Goal: Task Accomplishment & Management: Use online tool/utility

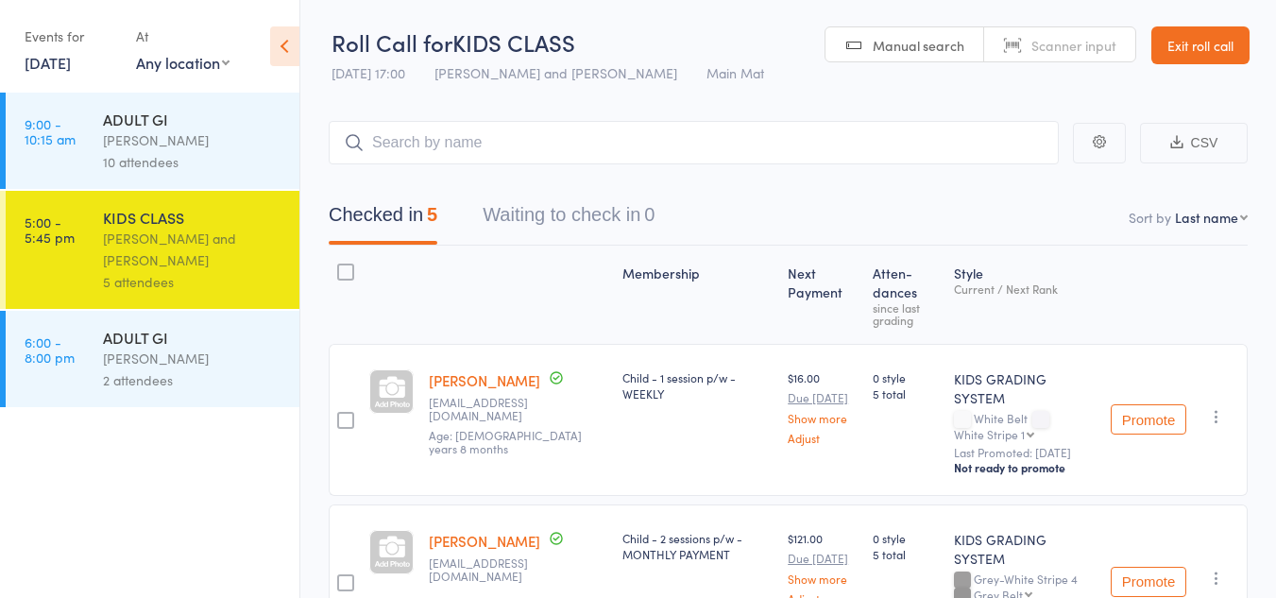
click at [179, 146] on div "[PERSON_NAME]" at bounding box center [193, 140] width 180 height 22
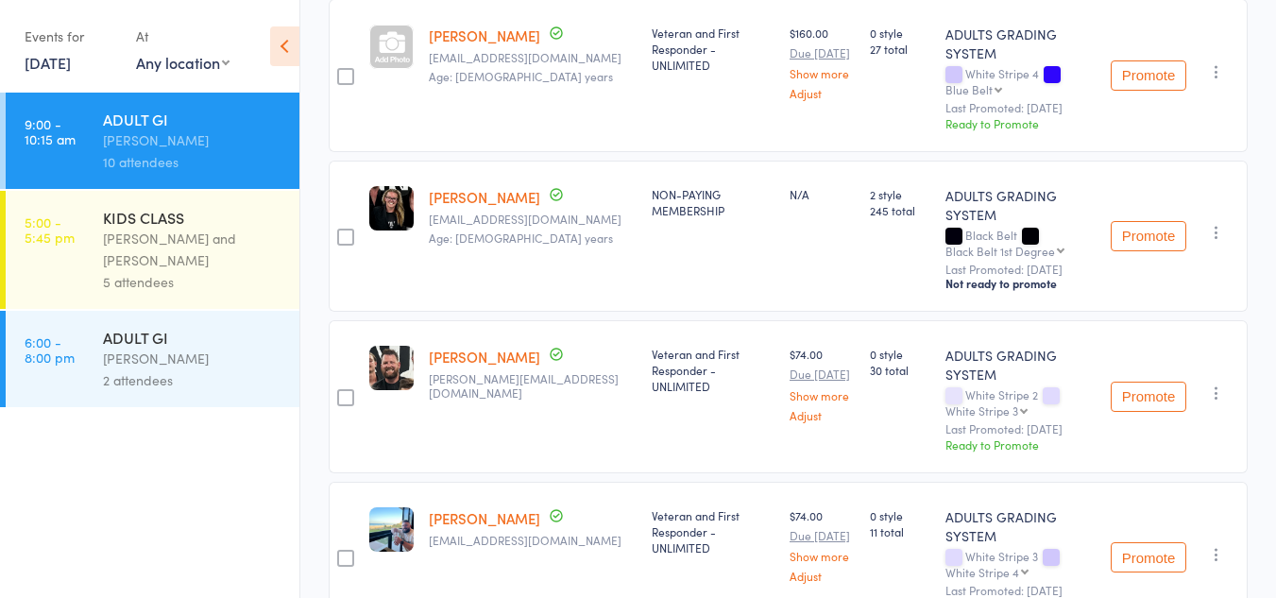
scroll to position [378, 0]
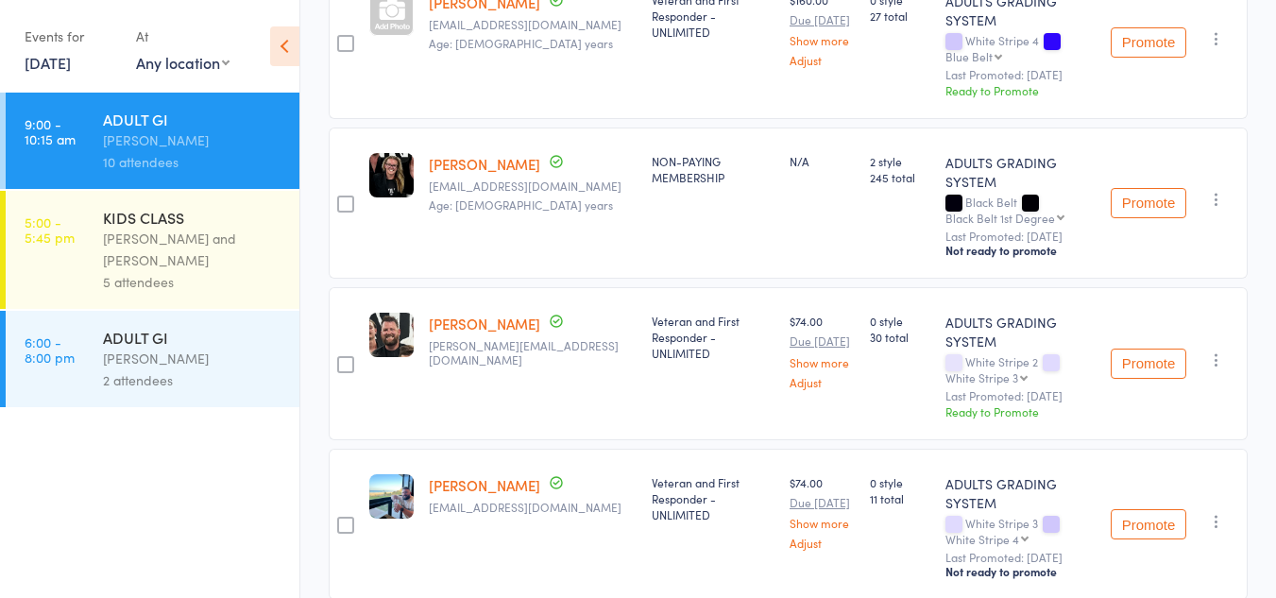
click at [1156, 363] on button "Promote" at bounding box center [1149, 364] width 76 height 30
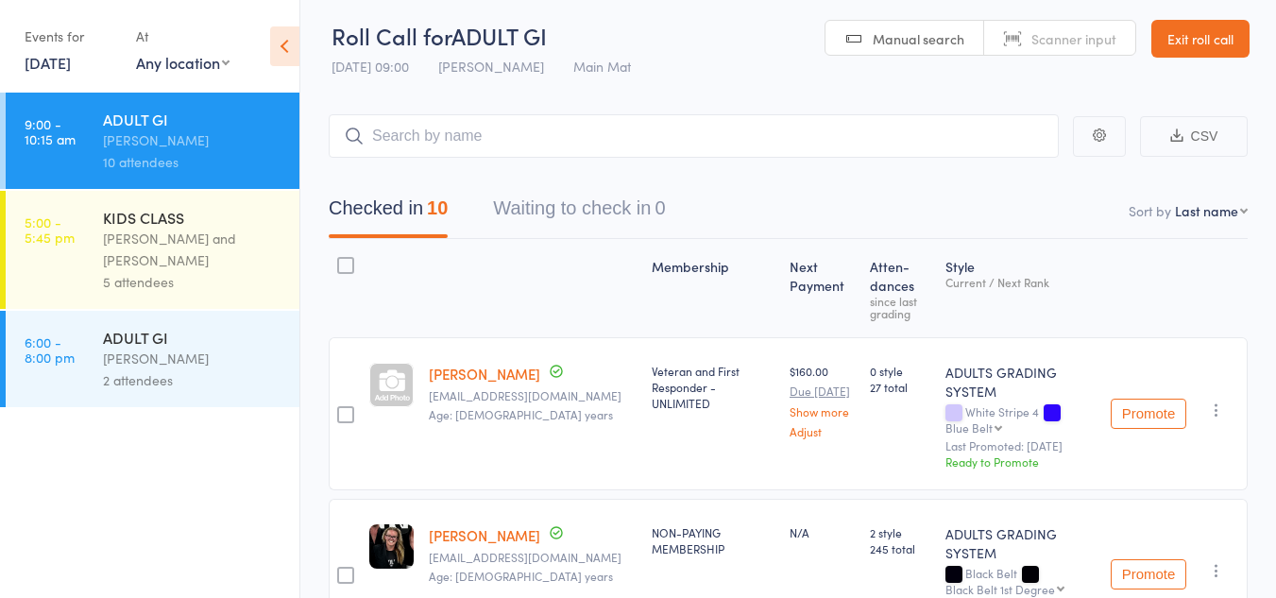
scroll to position [0, 0]
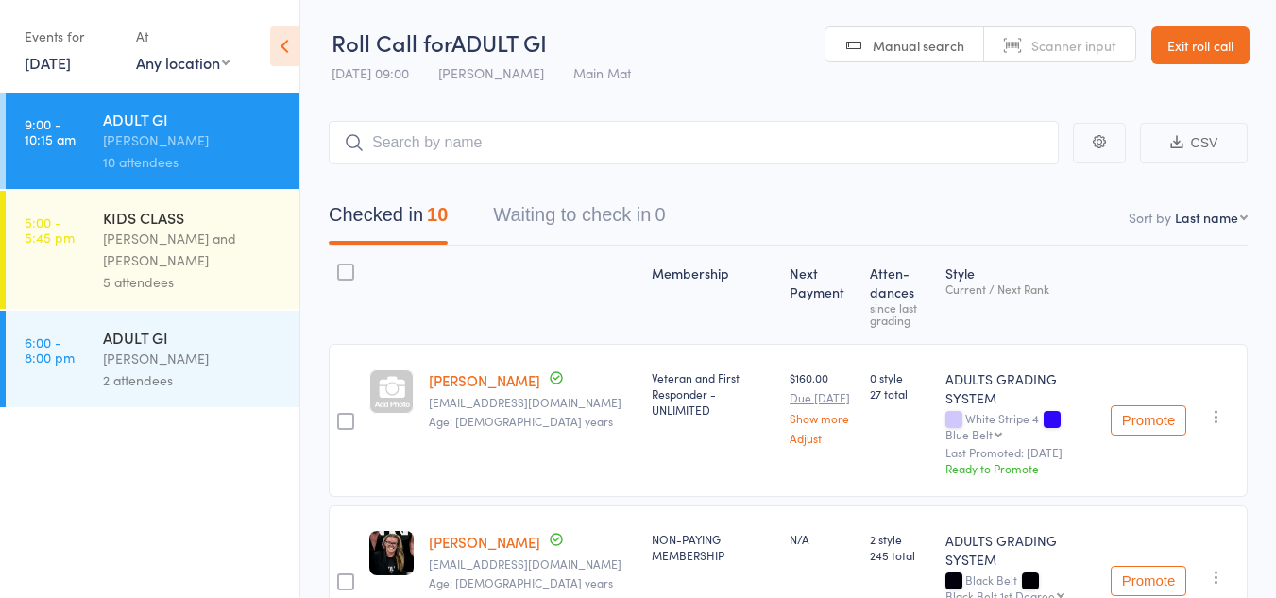
click at [192, 228] on div "[PERSON_NAME] and [PERSON_NAME]" at bounding box center [193, 249] width 180 height 43
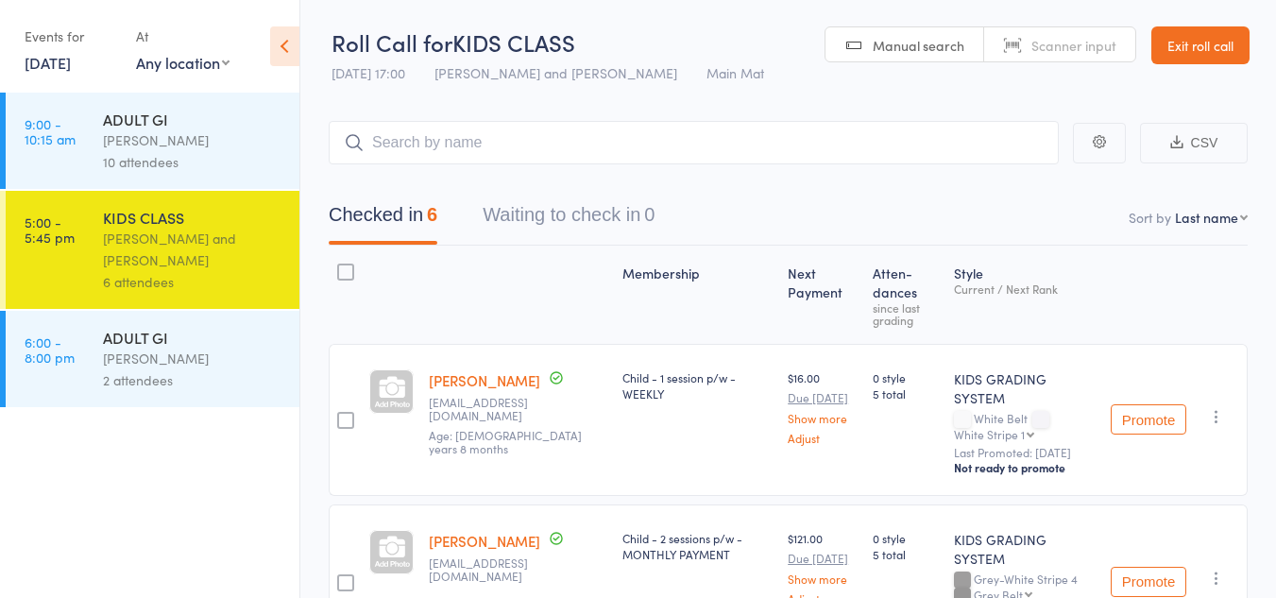
click at [1232, 219] on select "First name Last name Birthday today? Behind on payments? Check in time Next pay…" at bounding box center [1211, 217] width 73 height 19
select select "9"
click at [1175, 208] on select "First name Last name Birthday today? Behind on payments? Check in time Next pay…" at bounding box center [1211, 217] width 73 height 19
click at [1226, 44] on link "Exit roll call" at bounding box center [1200, 45] width 98 height 38
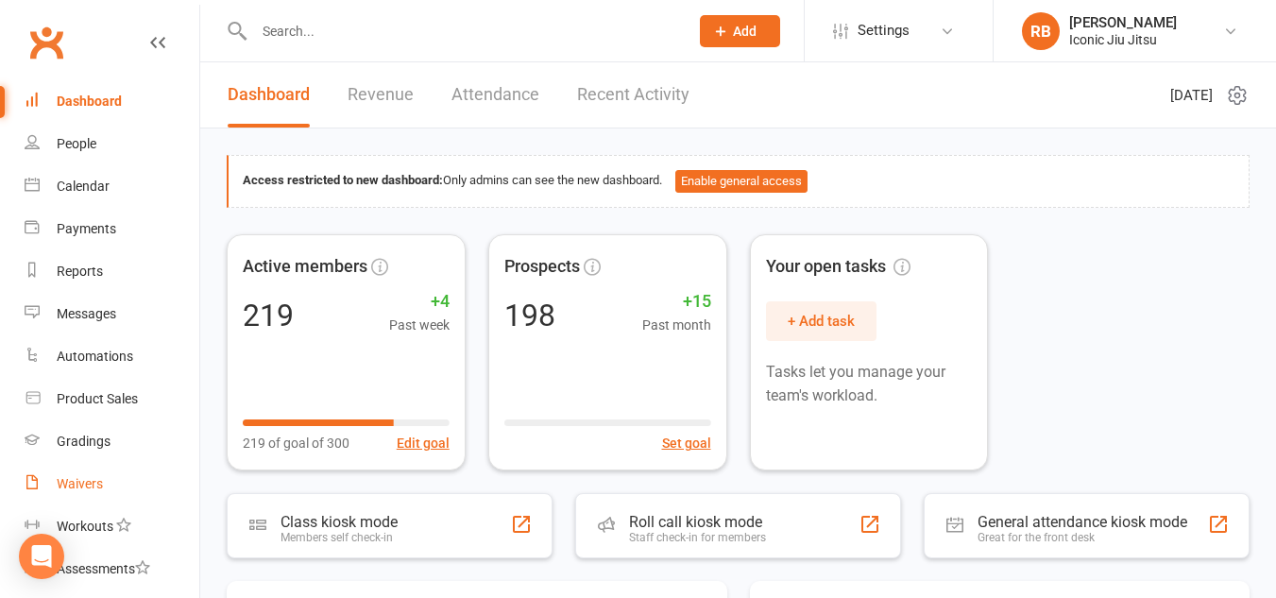
click at [76, 487] on div "Waivers" at bounding box center [80, 483] width 46 height 15
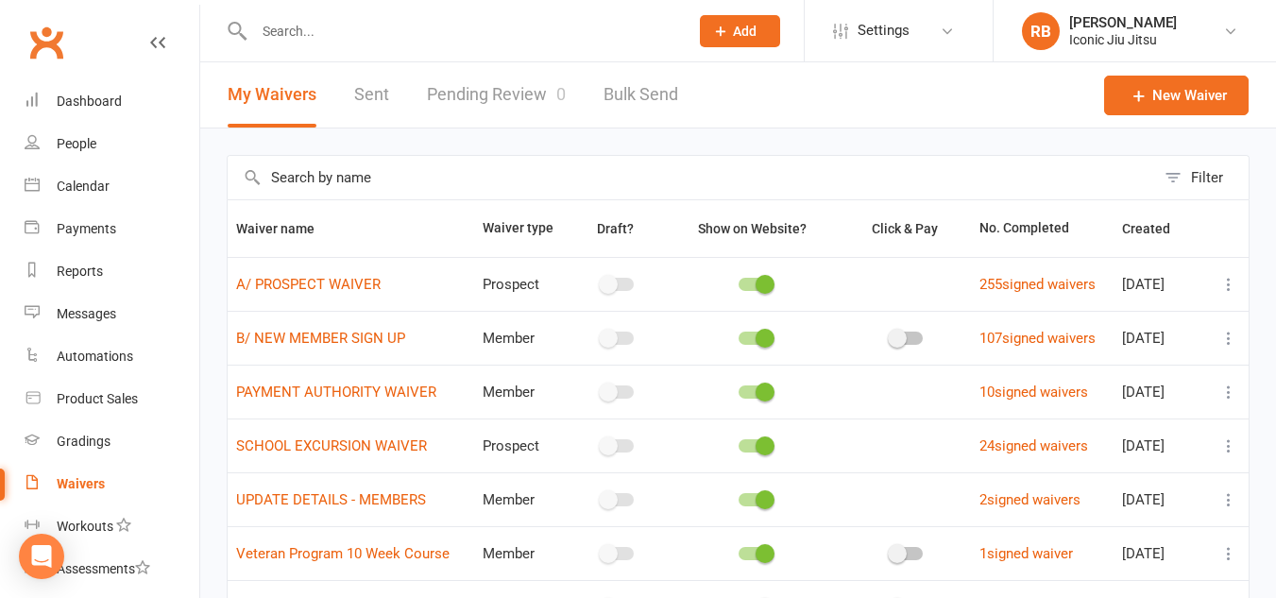
click at [498, 91] on link "Pending Review 0" at bounding box center [496, 94] width 139 height 65
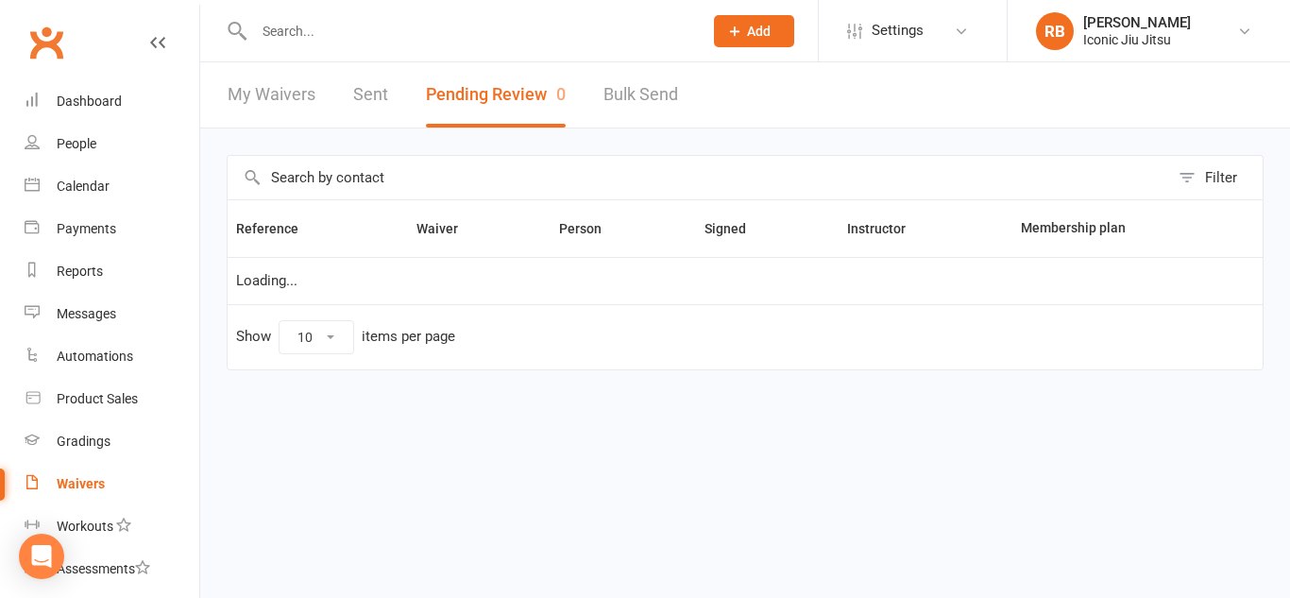
select select "100"
click at [73, 485] on div "Waivers" at bounding box center [81, 483] width 48 height 15
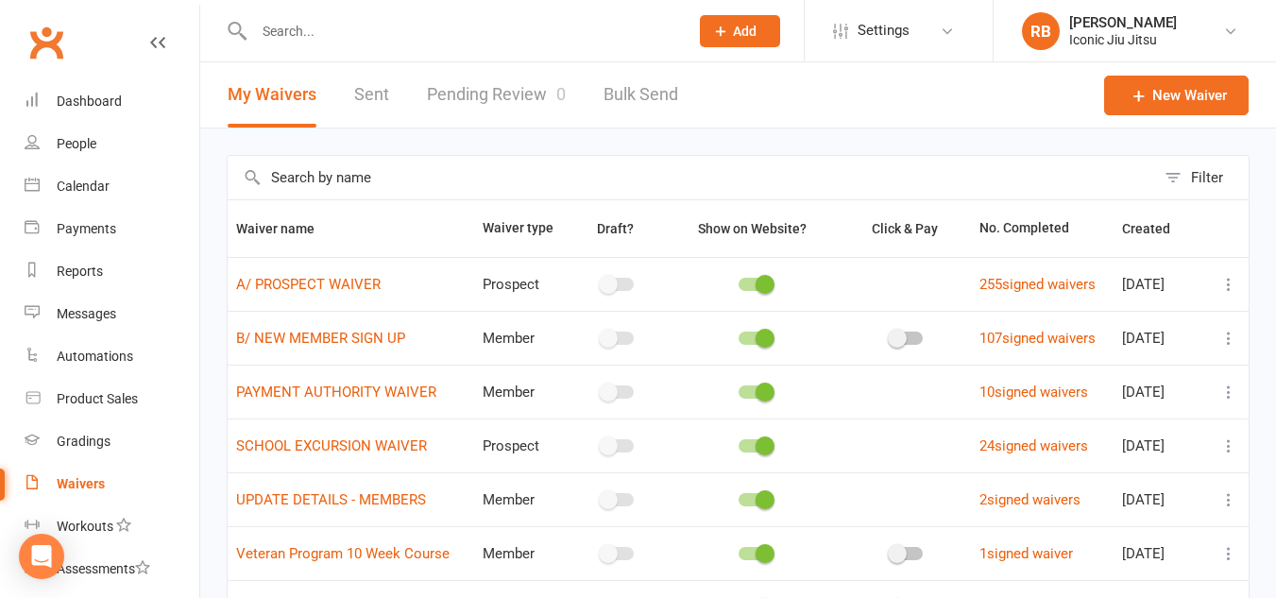
click at [79, 484] on div "Waivers" at bounding box center [81, 483] width 48 height 15
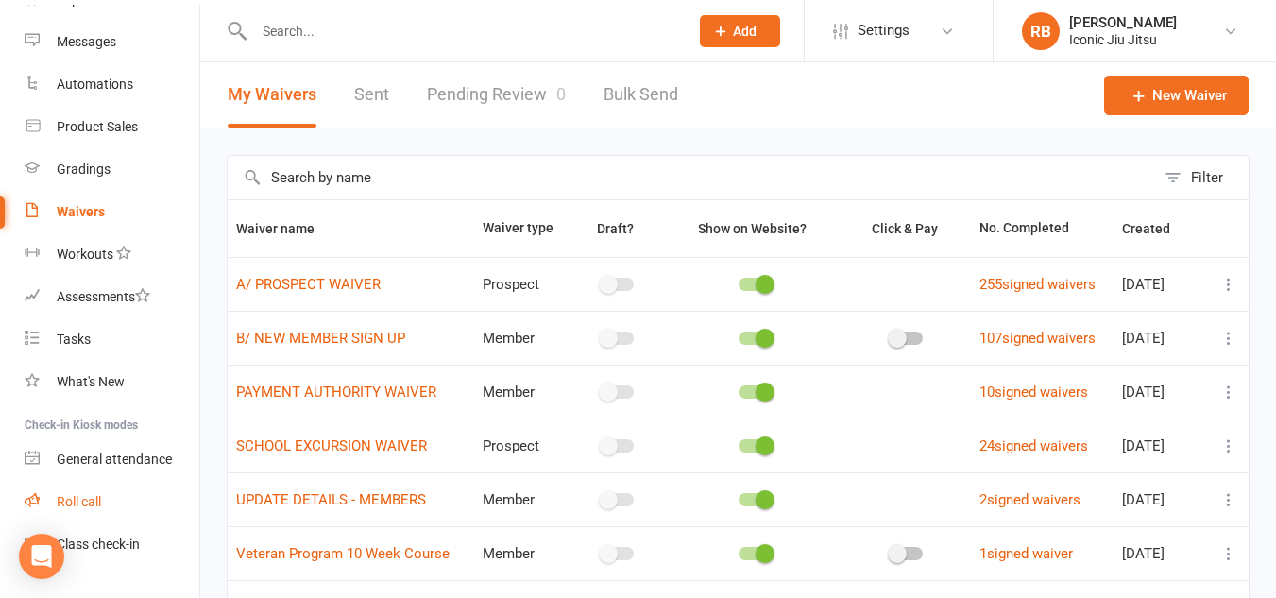
scroll to position [283, 0]
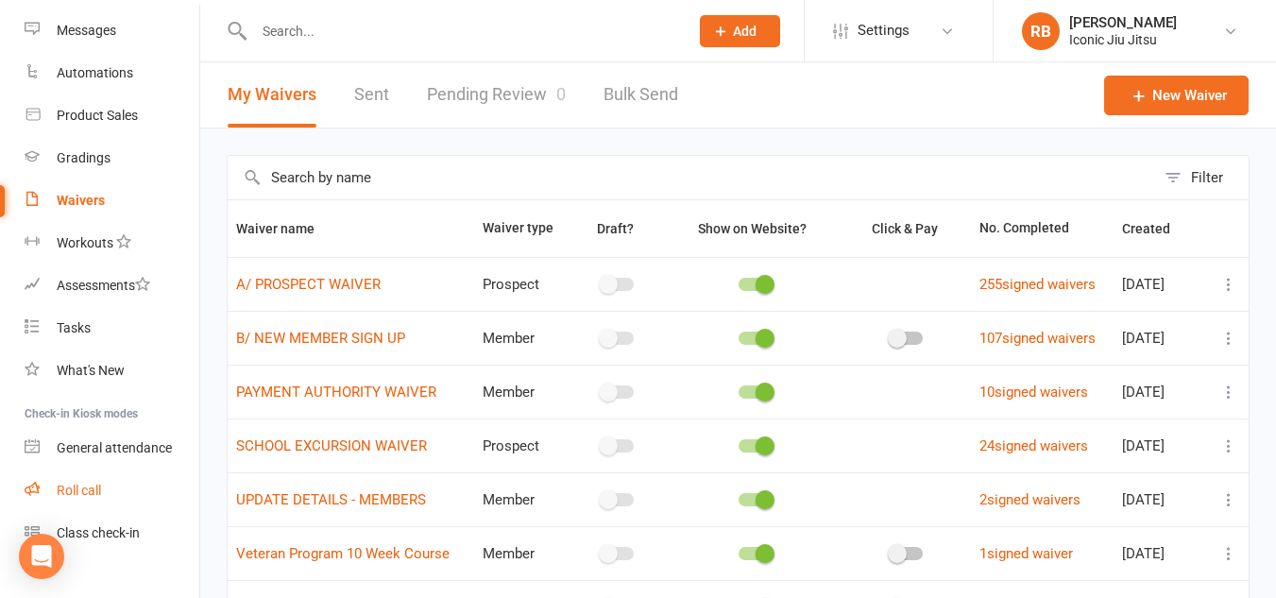
click at [81, 488] on div "Roll call" at bounding box center [79, 490] width 44 height 15
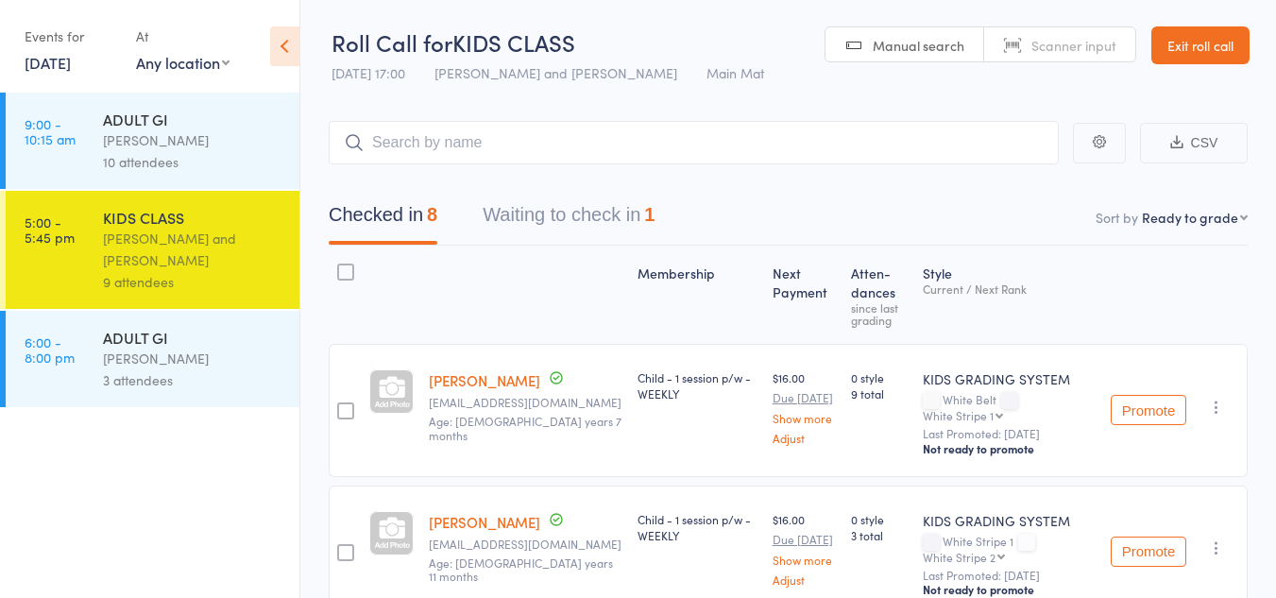
click at [614, 212] on button "Waiting to check in 1" at bounding box center [569, 220] width 172 height 50
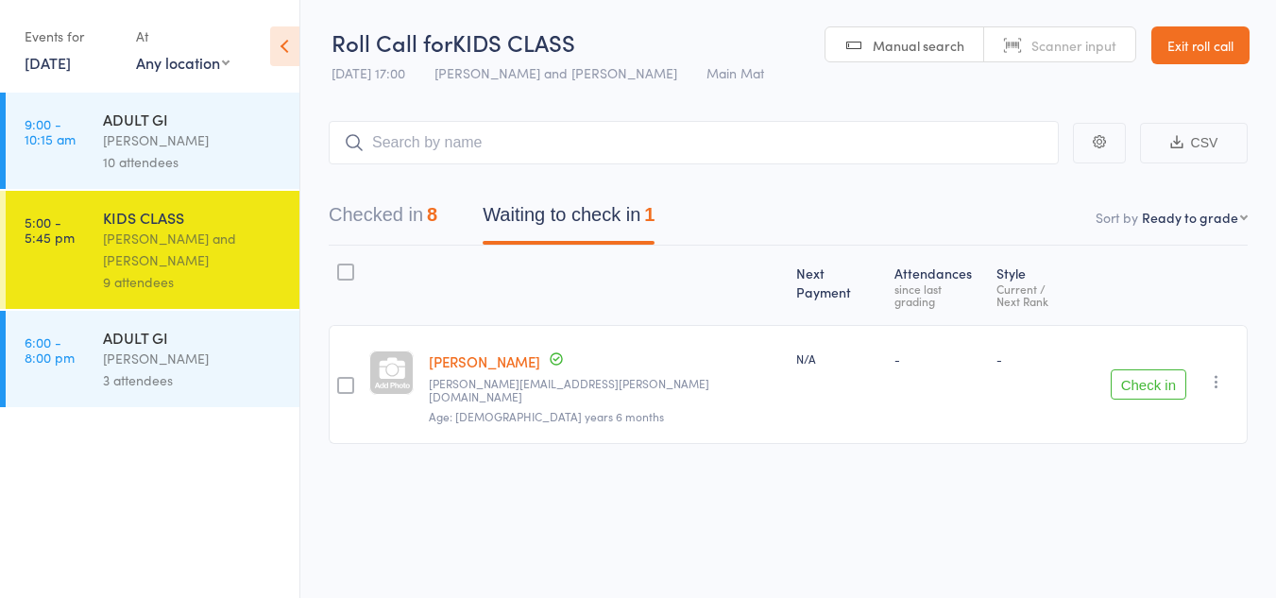
click at [401, 213] on button "Checked in 8" at bounding box center [383, 220] width 109 height 50
